Goal: Information Seeking & Learning: Learn about a topic

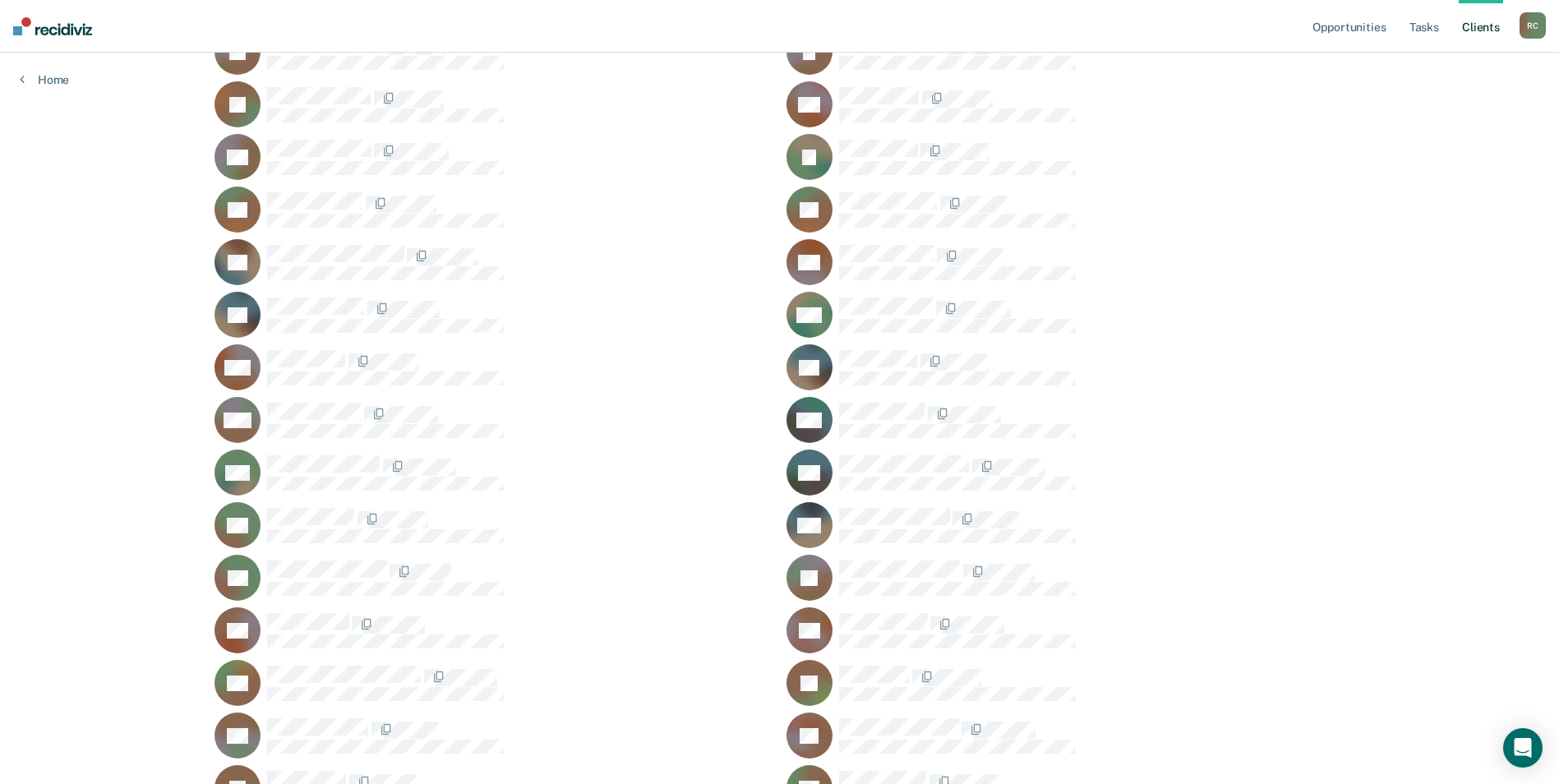
scroll to position [1232, 0]
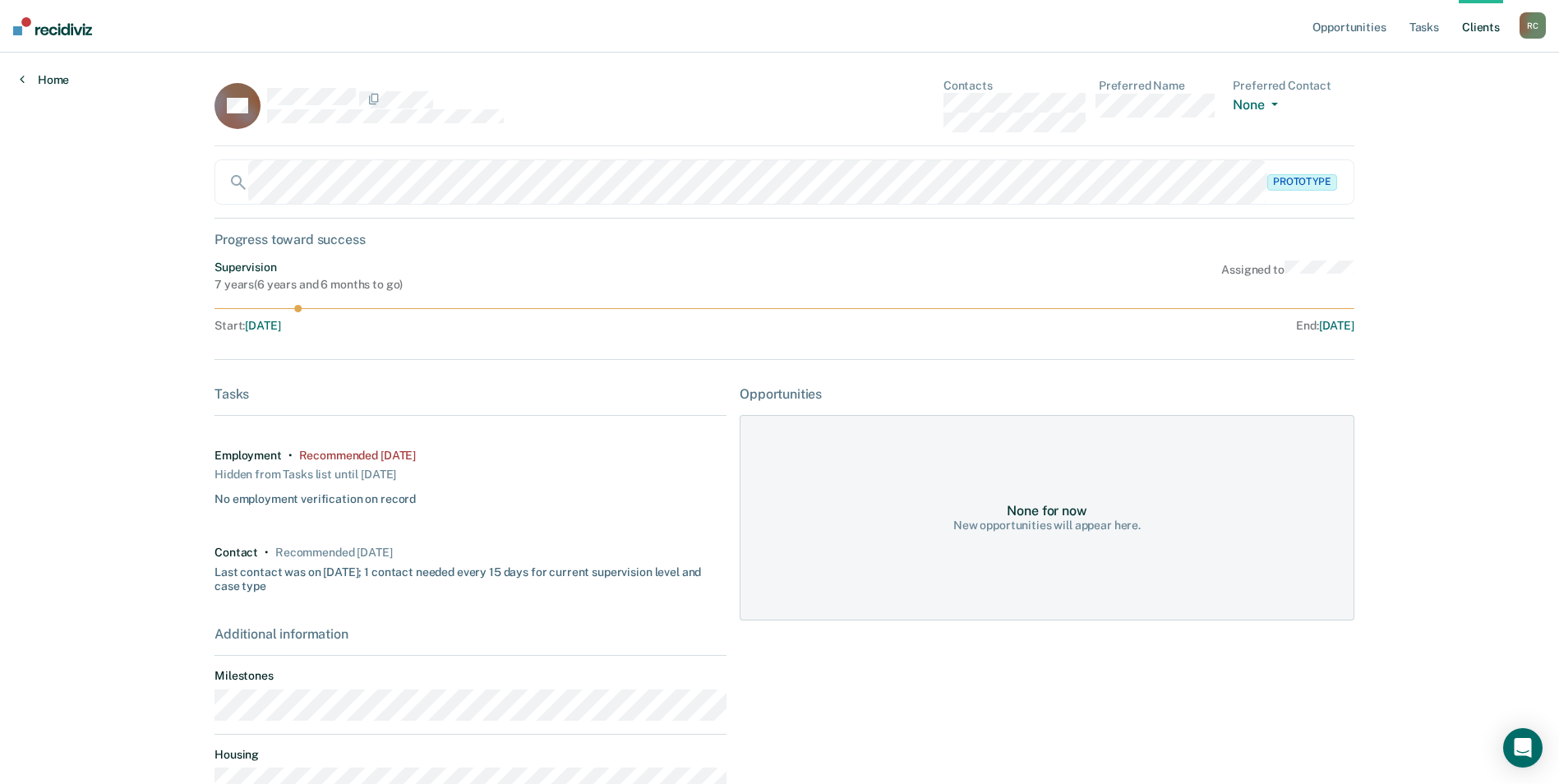
click at [41, 80] on link "Home" at bounding box center [44, 79] width 49 height 15
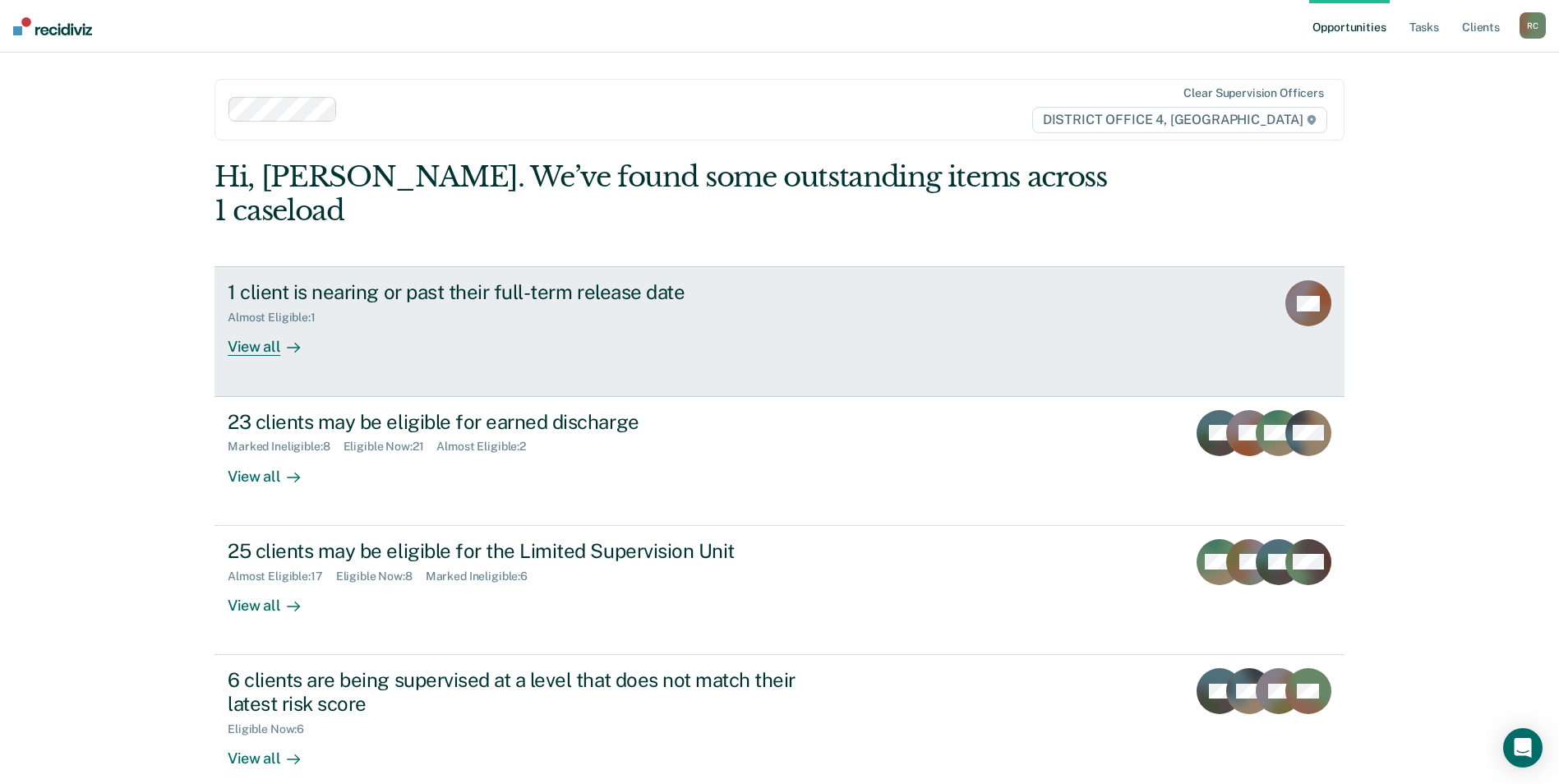
click at [286, 280] on div "1 client is nearing or past their full-term release date" at bounding box center [516, 291] width 577 height 24
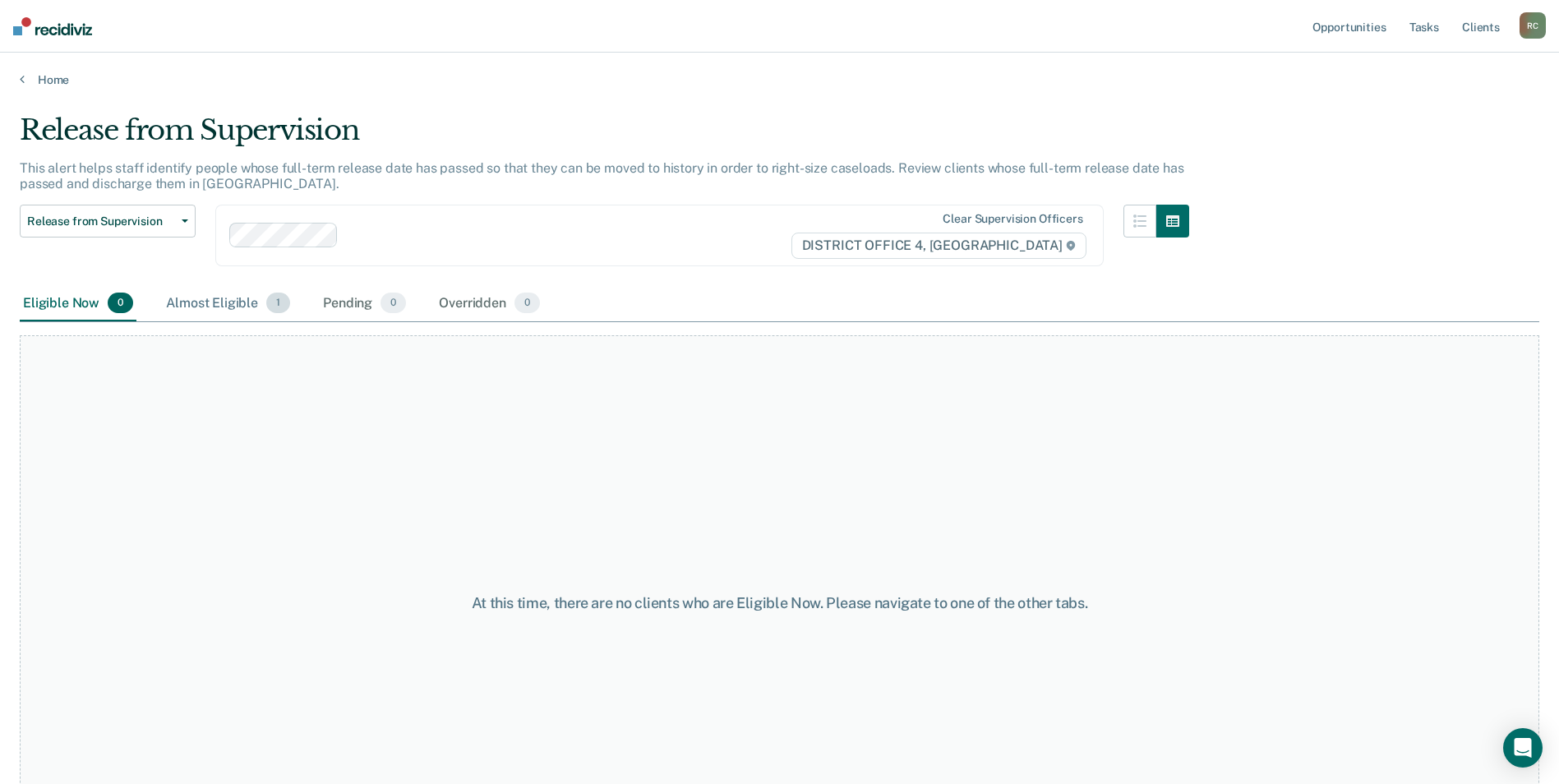
click at [239, 310] on div "Almost Eligible 1" at bounding box center [228, 303] width 131 height 36
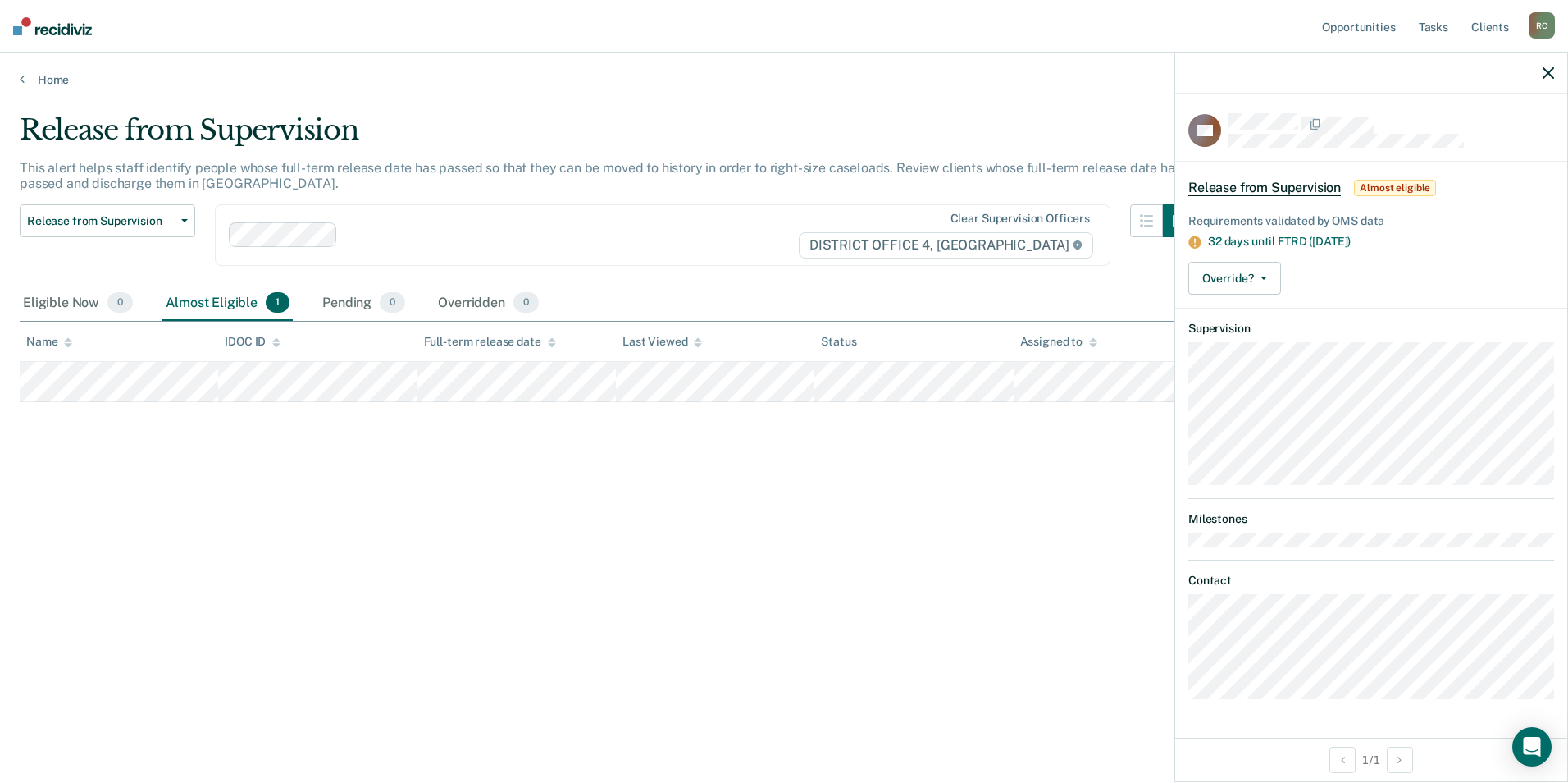
click at [676, 480] on div "Release from Supervision This alert helps staff identify people whose full-term…" at bounding box center [784, 386] width 1528 height 546
click at [648, 276] on div "Release from Supervision Release from Supervision Earned Discharge Limited Supe…" at bounding box center [607, 245] width 1176 height 81
click at [512, 540] on div "Release from Supervision This alert helps staff identify people whose full-term…" at bounding box center [784, 386] width 1528 height 546
click at [46, 78] on link "Home" at bounding box center [784, 79] width 1528 height 14
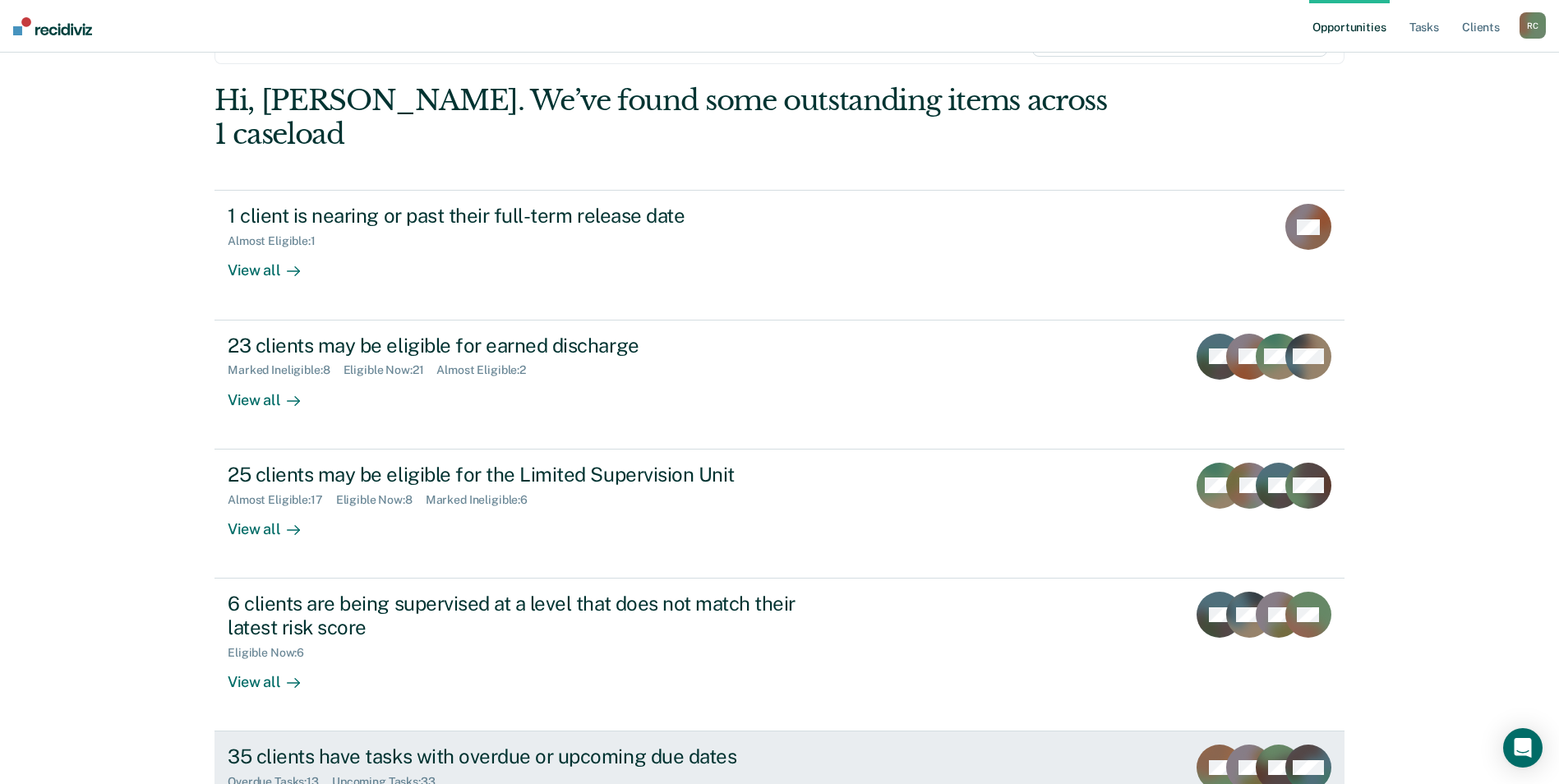
scroll to position [185, 0]
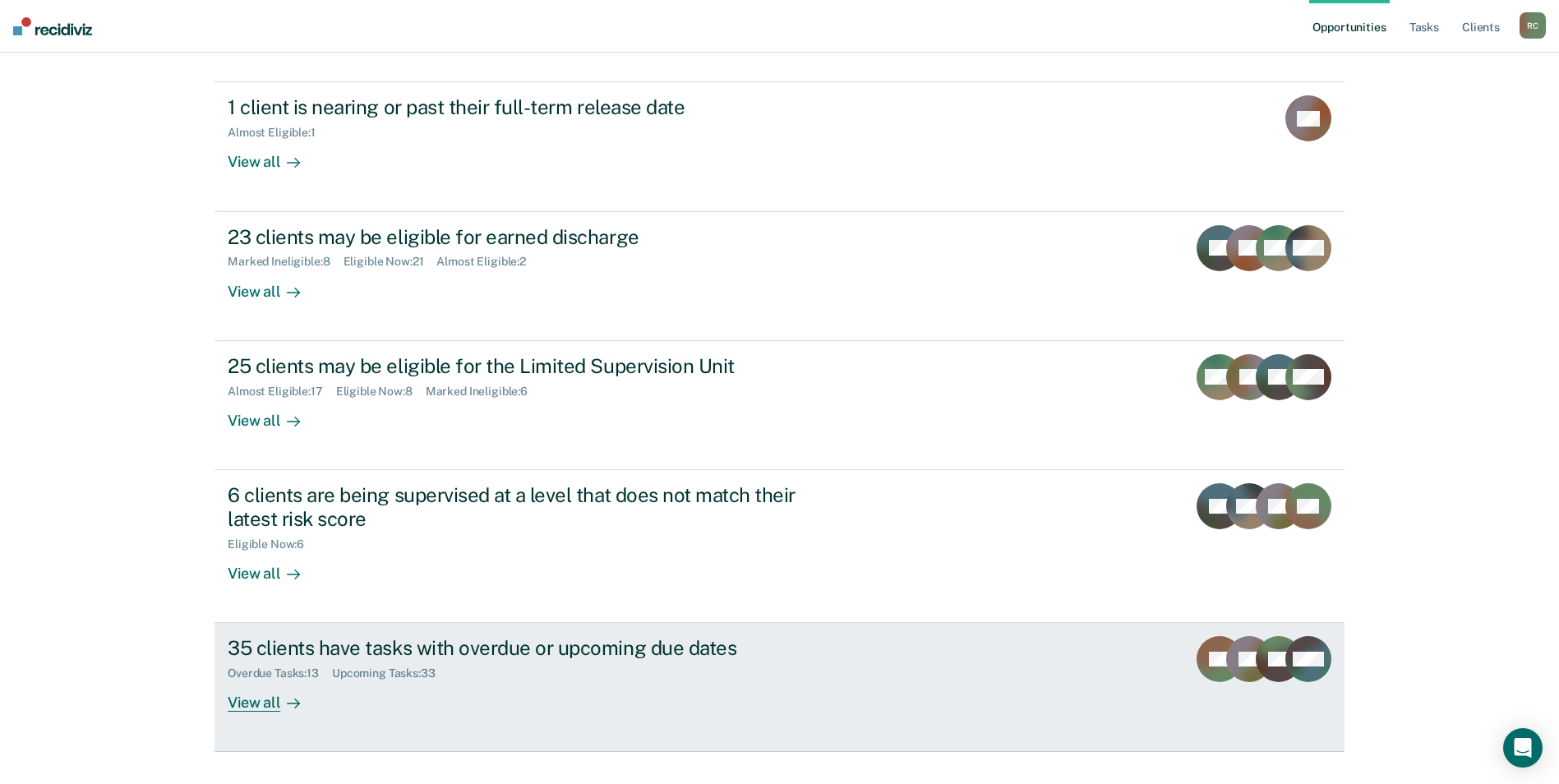
click at [958, 630] on link "35 clients have tasks with overdue or upcoming due dates Overdue Tasks : 13 Upc…" at bounding box center [780, 686] width 1130 height 129
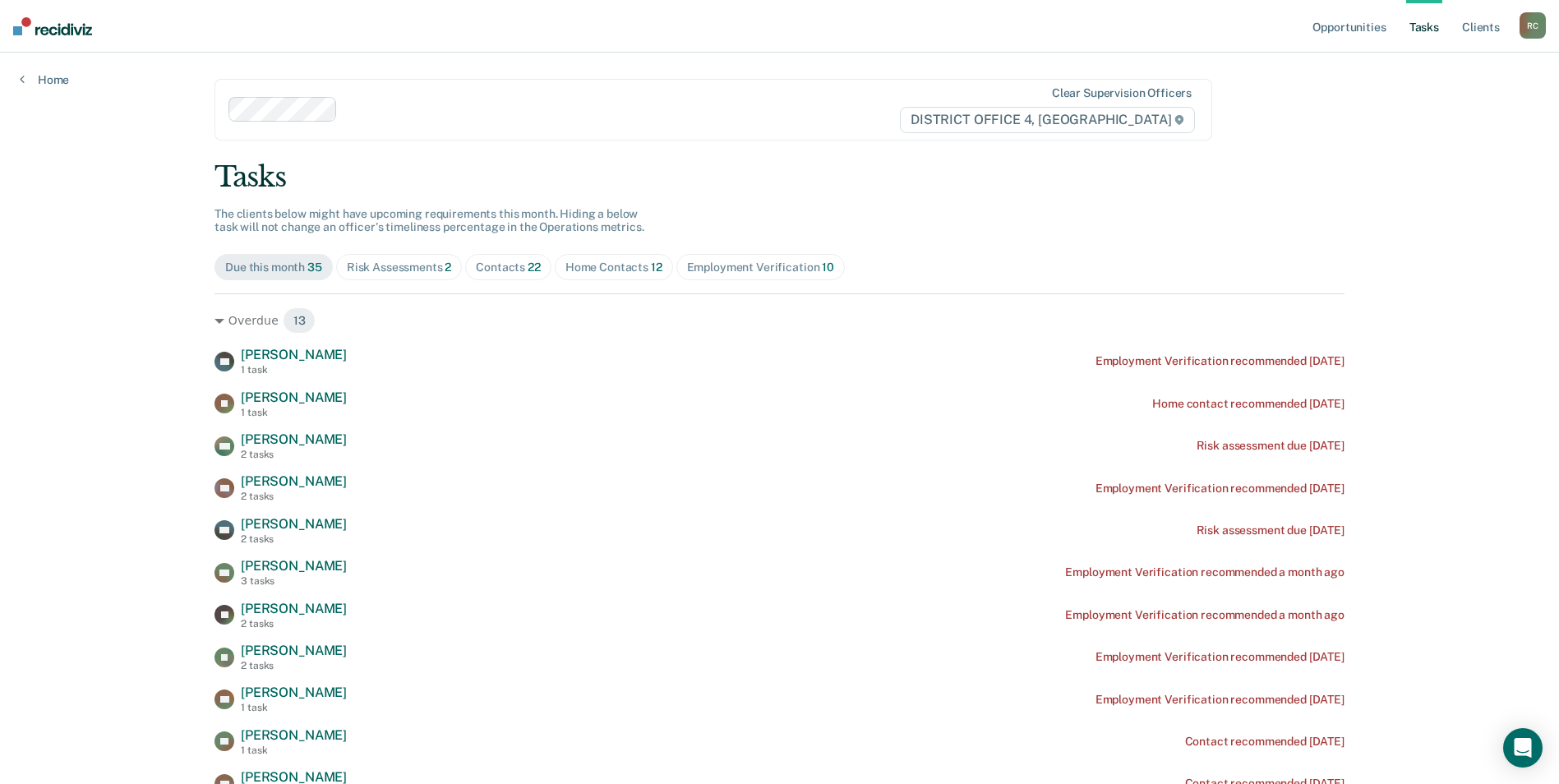
click at [513, 273] on div "Contacts 22" at bounding box center [507, 267] width 65 height 14
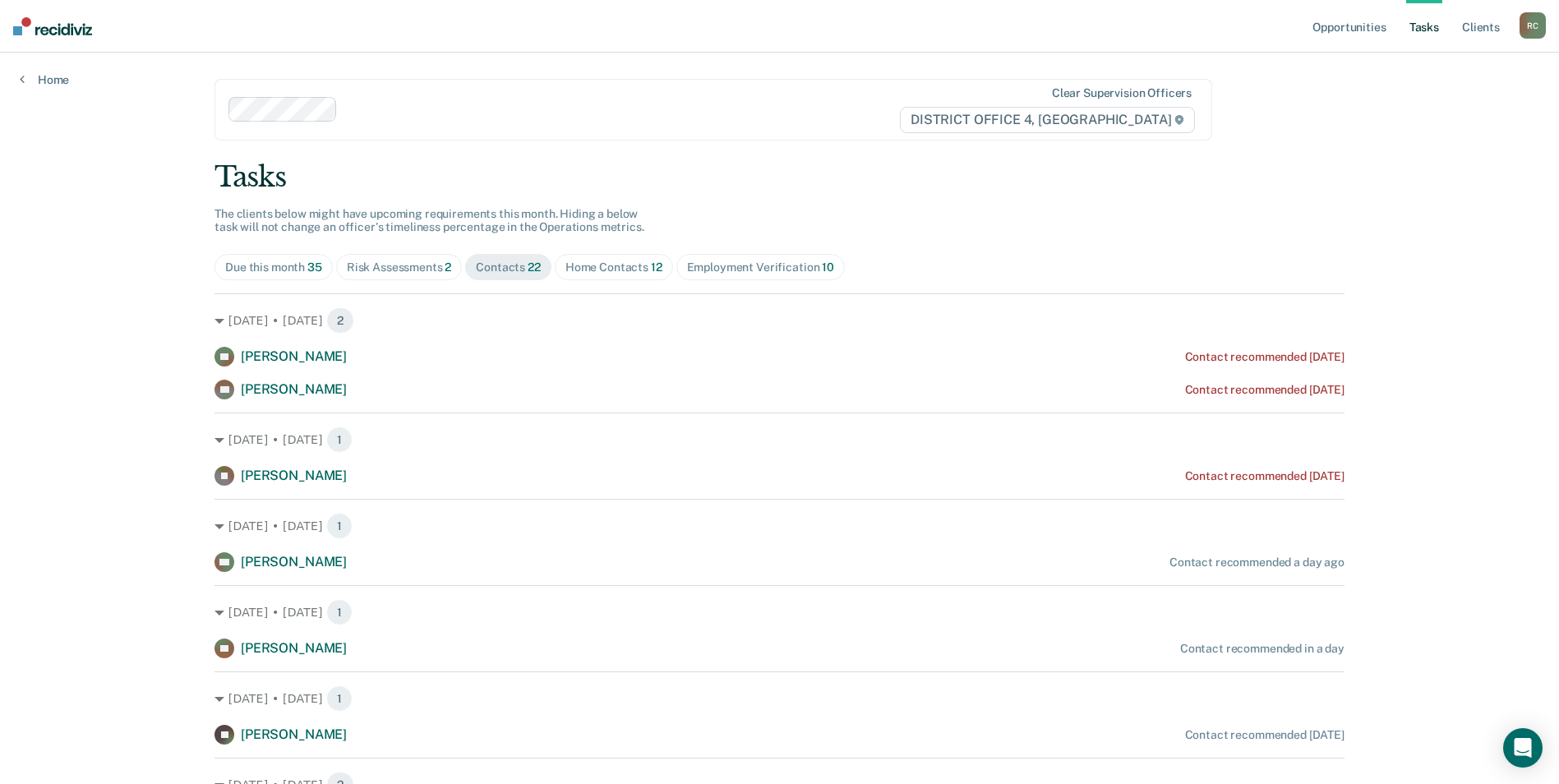
click at [651, 263] on span "12" at bounding box center [657, 267] width 12 height 14
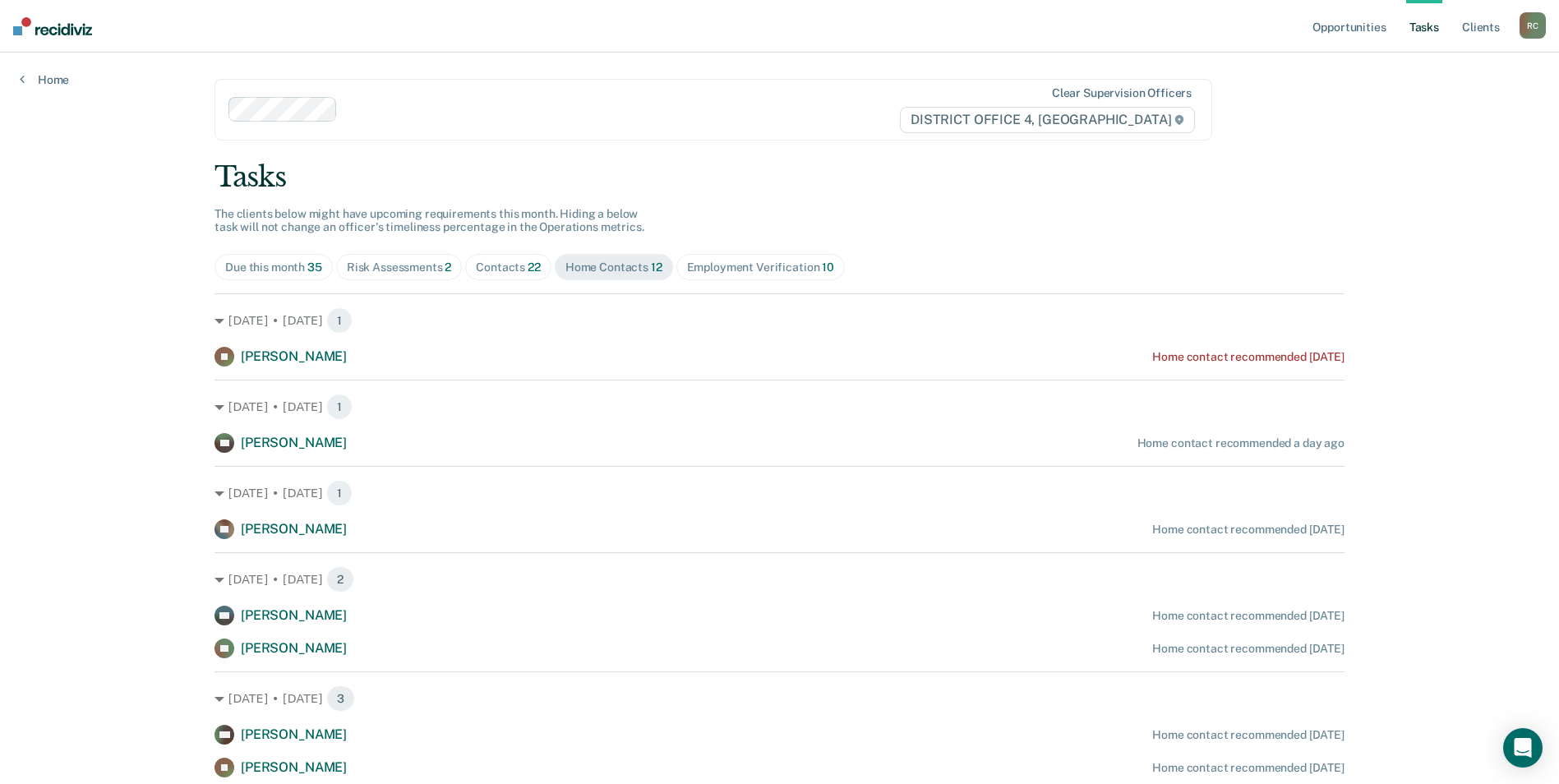
click at [746, 263] on div "Employment Verification 10" at bounding box center [761, 267] width 147 height 14
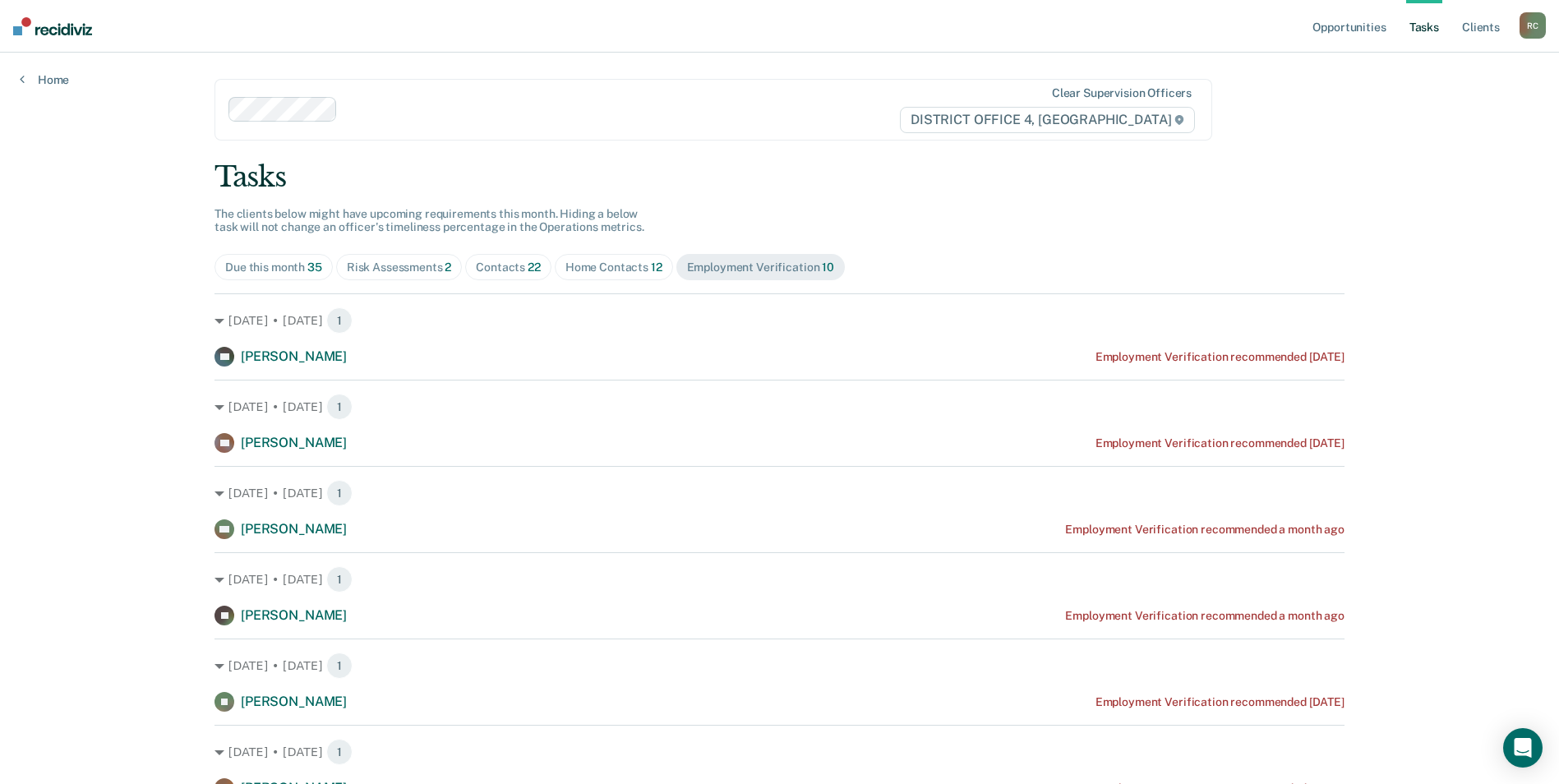
click at [398, 260] on div "Risk Assessments 2" at bounding box center [399, 267] width 106 height 14
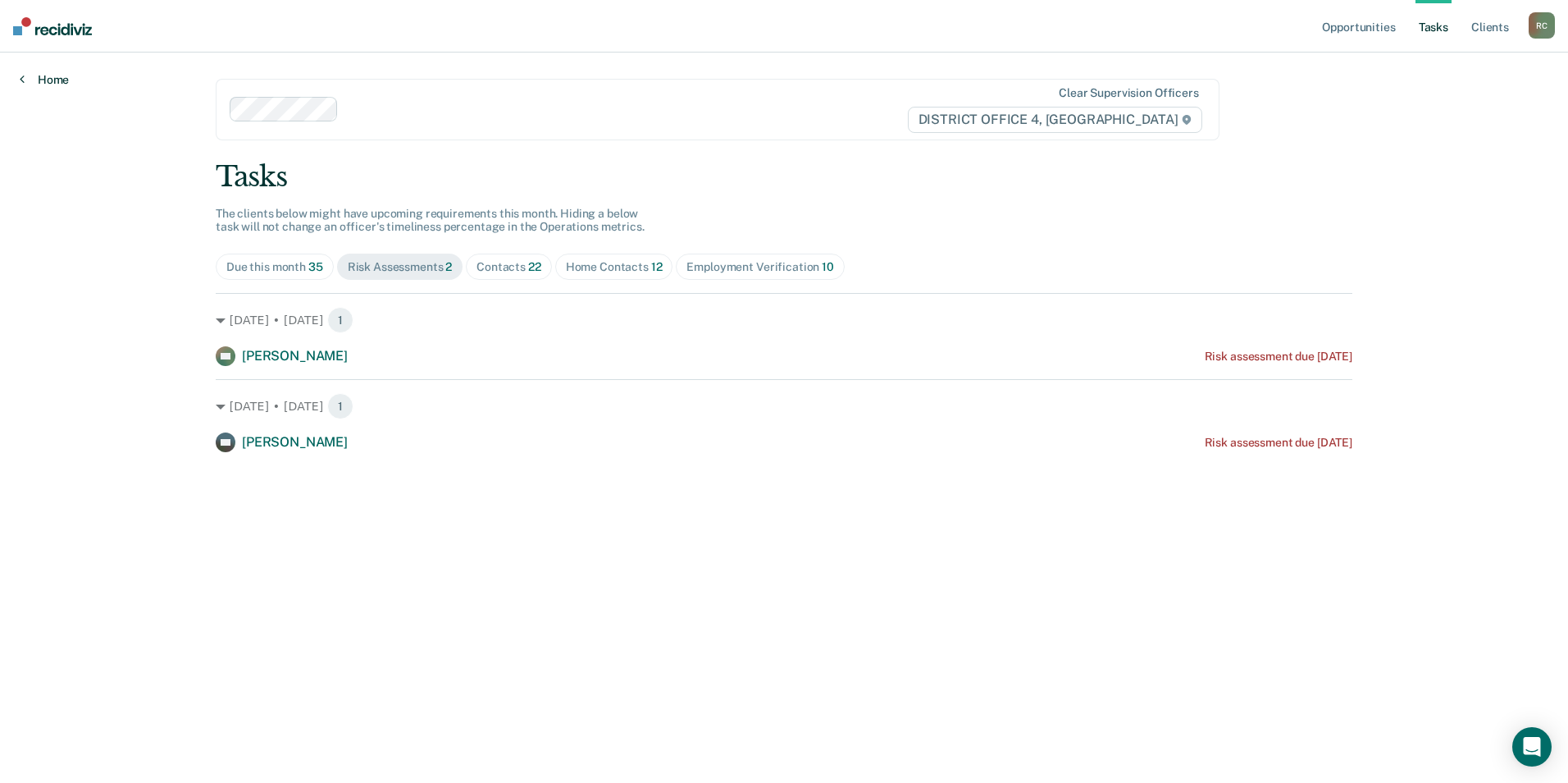
click at [49, 80] on link "Home" at bounding box center [43, 79] width 49 height 14
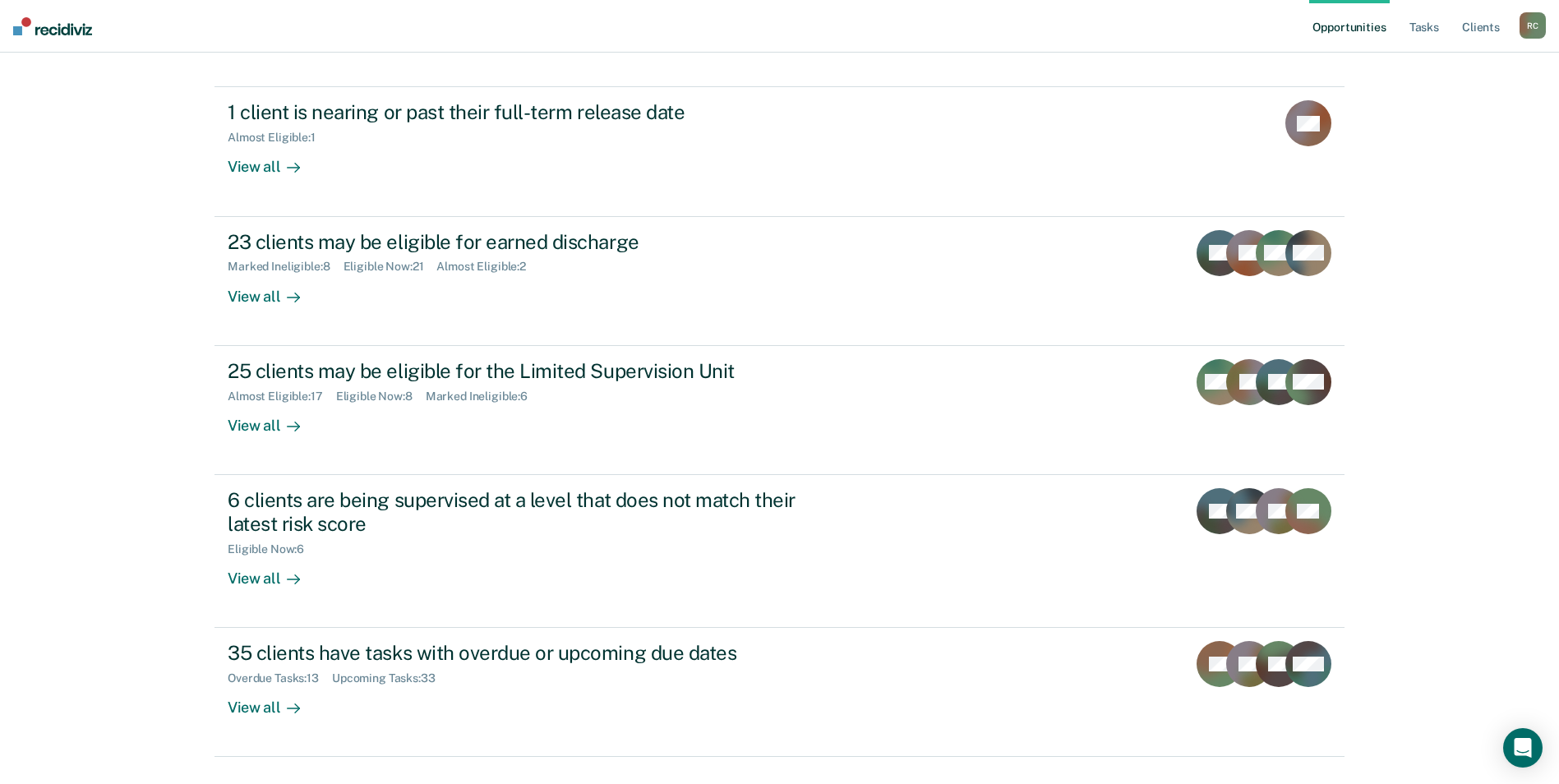
scroll to position [185, 0]
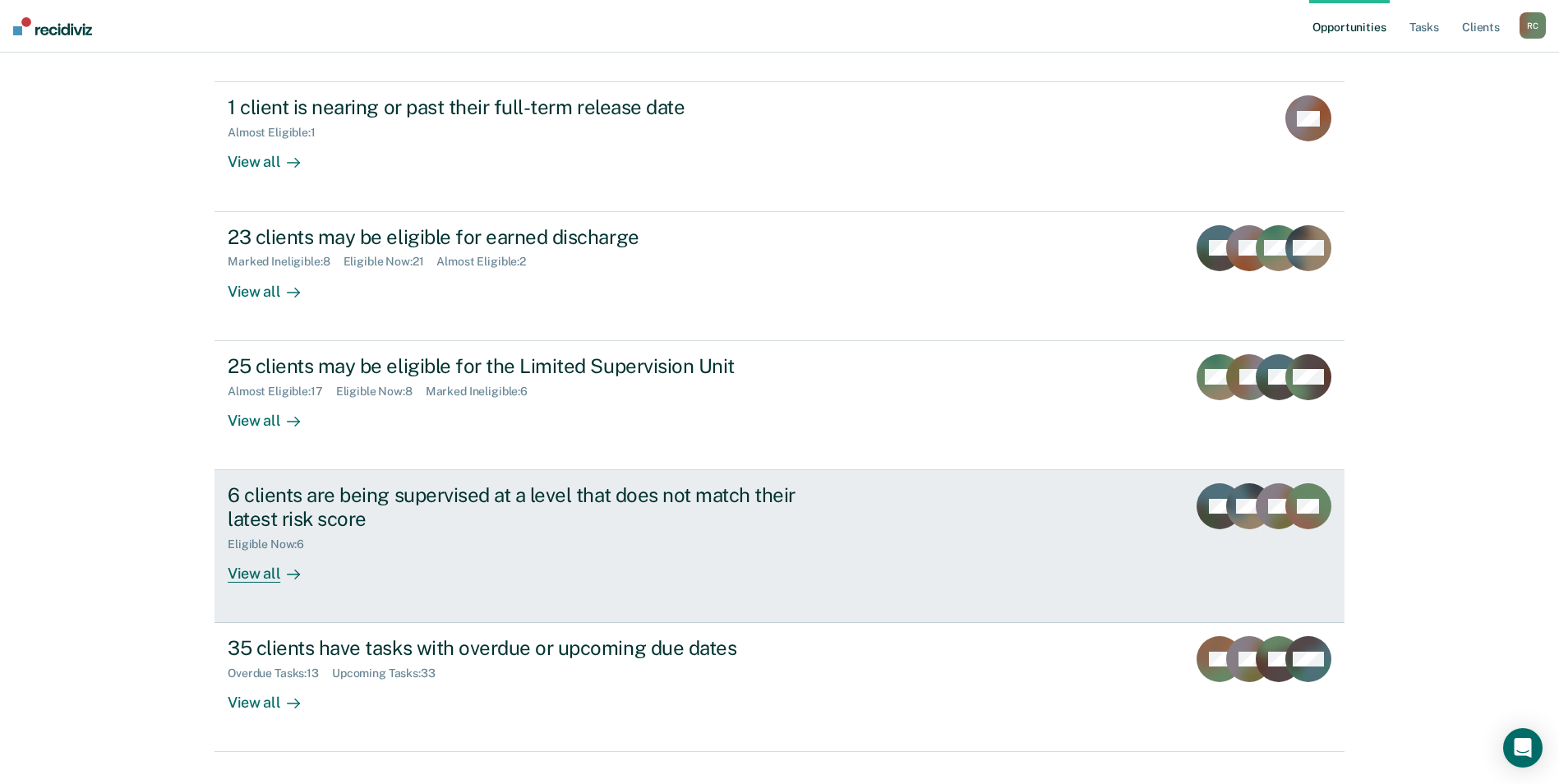
click at [416, 483] on div "6 clients are being supervised at a level that does not match their latest risk…" at bounding box center [516, 506] width 577 height 47
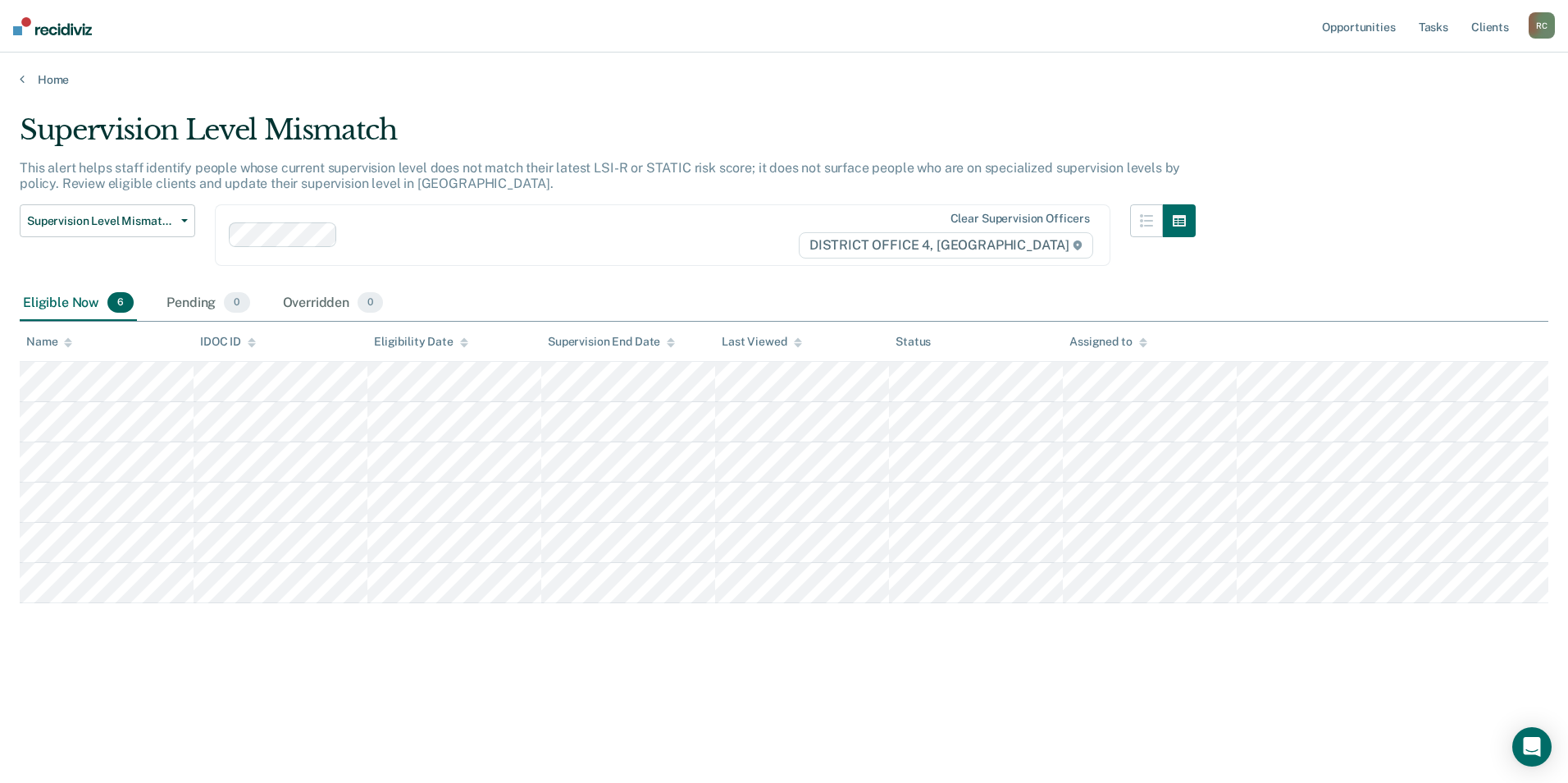
click at [630, 108] on main "Supervision Level Mismatch This alert helps staff identify people whose current…" at bounding box center [784, 432] width 1568 height 691
